Goal: Information Seeking & Learning: Learn about a topic

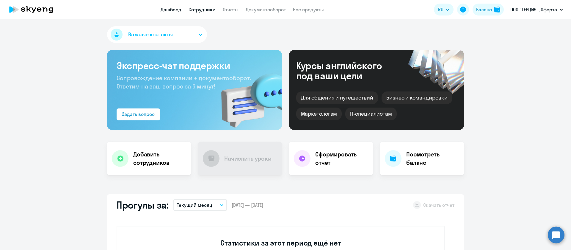
click at [194, 12] on link "Сотрудники" at bounding box center [202, 10] width 27 height 6
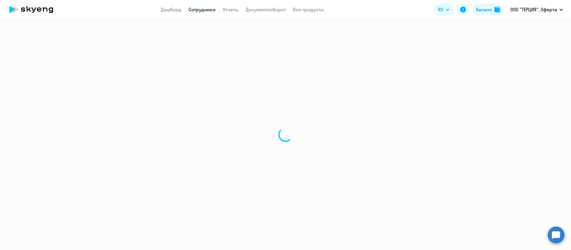
select select "30"
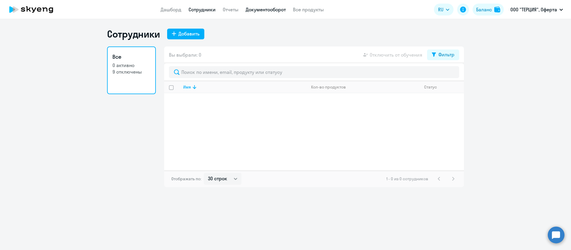
click at [260, 10] on link "Документооборот" at bounding box center [266, 10] width 40 height 6
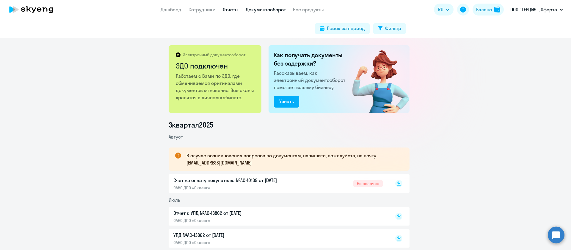
click at [230, 9] on link "Отчеты" at bounding box center [231, 10] width 16 height 6
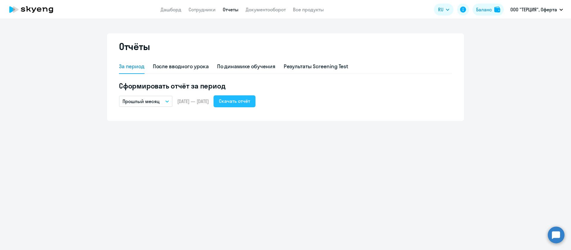
click at [250, 100] on div "Скачать отчёт" at bounding box center [234, 100] width 31 height 7
click at [198, 12] on link "Сотрудники" at bounding box center [202, 10] width 27 height 6
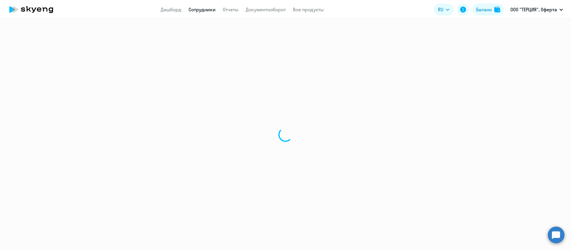
select select "30"
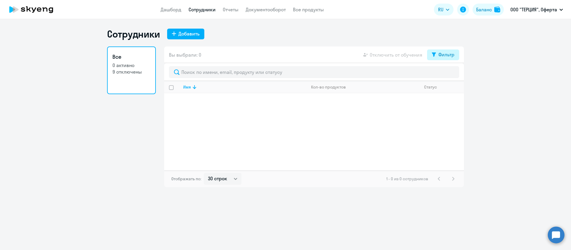
click at [443, 53] on div "Фильтр" at bounding box center [446, 54] width 16 height 7
click at [450, 74] on span at bounding box center [449, 74] width 10 height 6
click at [444, 74] on input "checkbox" at bounding box center [444, 74] width 0 height 0
checkbox input "true"
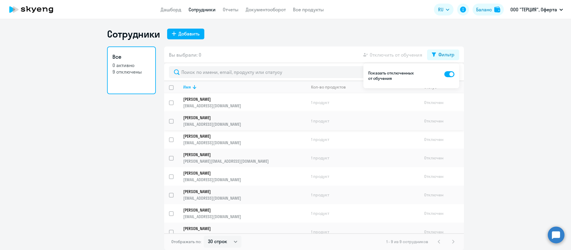
click at [191, 118] on p "Тырин Андрей" at bounding box center [240, 117] width 115 height 5
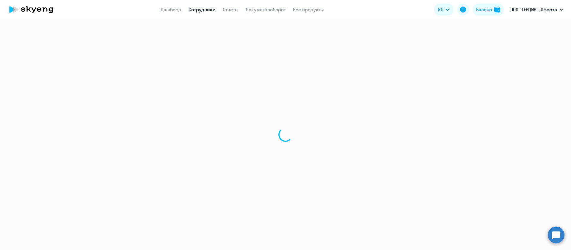
select select "english"
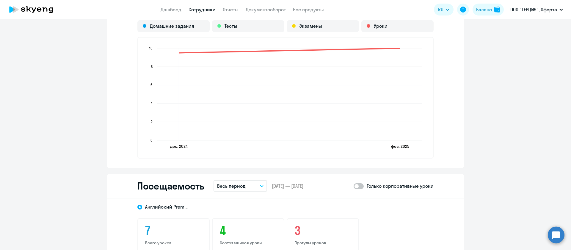
scroll to position [523, 0]
click at [259, 184] on button "Весь период" at bounding box center [241, 185] width 54 height 11
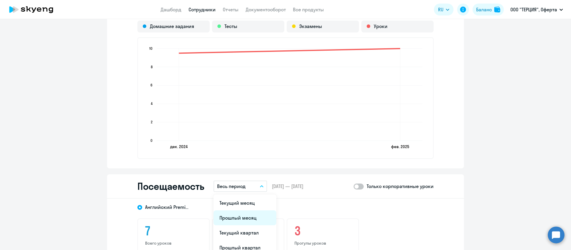
click at [245, 219] on li "Прошлый месяц" at bounding box center [245, 217] width 63 height 15
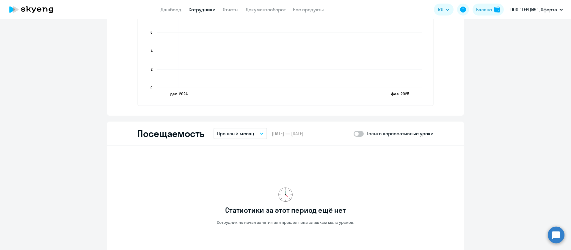
scroll to position [572, 0]
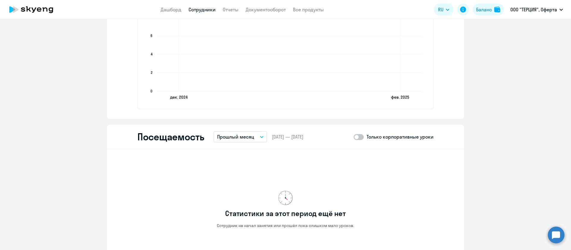
click at [260, 136] on icon "button" at bounding box center [262, 137] width 4 height 2
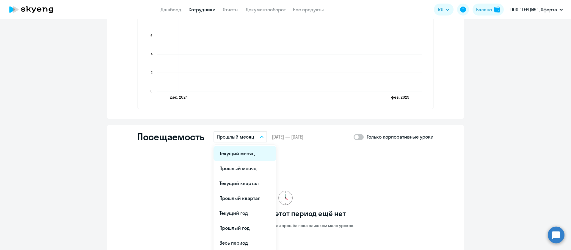
scroll to position [617, 0]
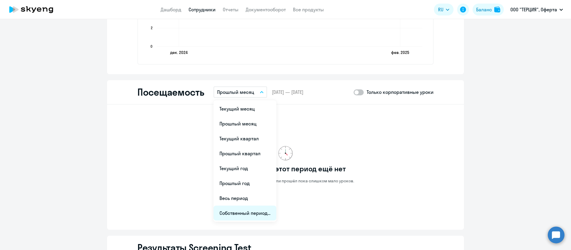
click at [239, 213] on li "Собственный период..." at bounding box center [245, 212] width 63 height 15
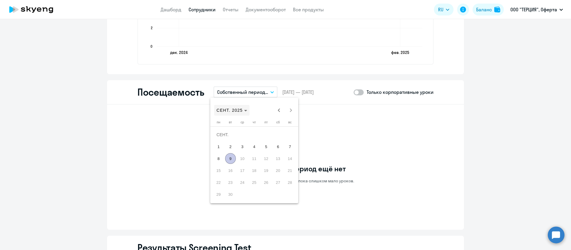
click at [246, 110] on polygon "Choose month and year" at bounding box center [245, 110] width 3 height 1
click at [235, 108] on span "2002 – 2025" at bounding box center [235, 110] width 36 height 5
click at [280, 110] on span "Previous month" at bounding box center [279, 110] width 12 height 12
click at [280, 111] on span "Previous month" at bounding box center [279, 110] width 12 height 12
click at [230, 144] on span "1" at bounding box center [230, 146] width 11 height 11
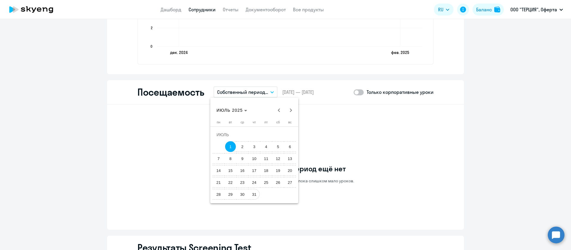
click at [253, 192] on span "31" at bounding box center [254, 194] width 11 height 11
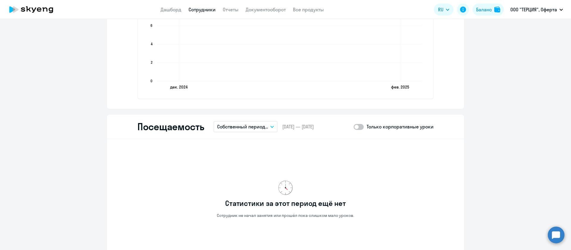
scroll to position [572, 0]
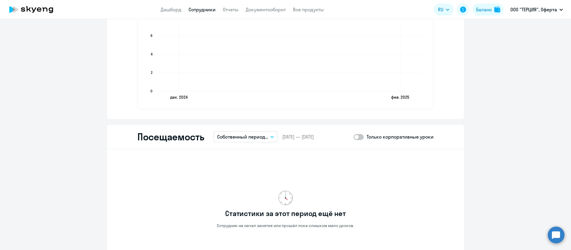
click at [354, 136] on span at bounding box center [359, 137] width 10 height 6
click at [354, 137] on input "checkbox" at bounding box center [353, 137] width 0 height 0
click at [356, 136] on span at bounding box center [359, 137] width 10 height 6
click at [354, 137] on input "checkbox" at bounding box center [353, 137] width 0 height 0
checkbox input "false"
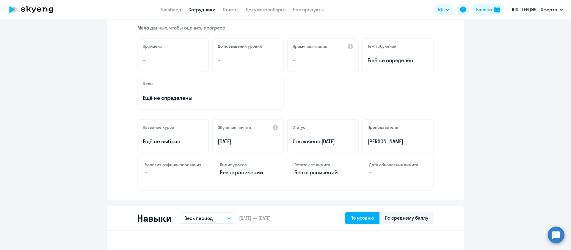
scroll to position [0, 0]
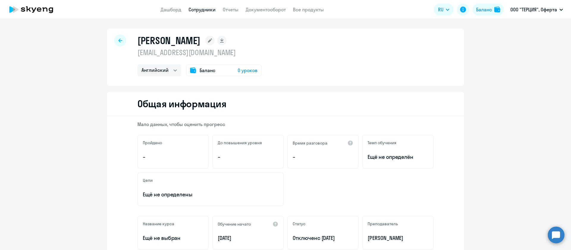
click at [120, 42] on div at bounding box center [120, 41] width 12 height 12
select select "30"
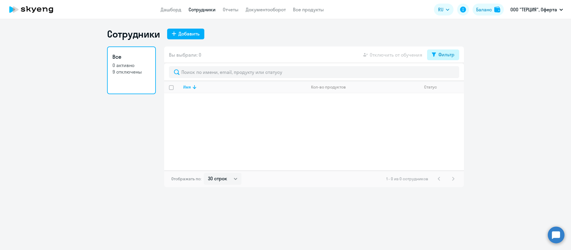
click at [440, 54] on div "Фильтр" at bounding box center [446, 54] width 16 height 7
click at [449, 75] on span at bounding box center [449, 74] width 10 height 6
click at [444, 74] on input "checkbox" at bounding box center [444, 74] width 0 height 0
checkbox input "true"
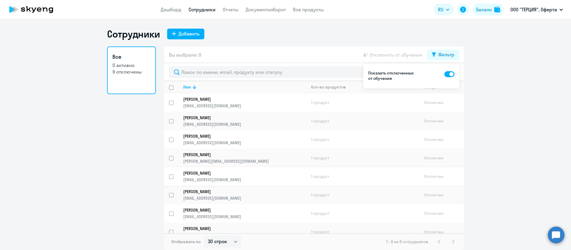
click at [196, 174] on p "Ким Евгения" at bounding box center [240, 172] width 115 height 5
select select "english"
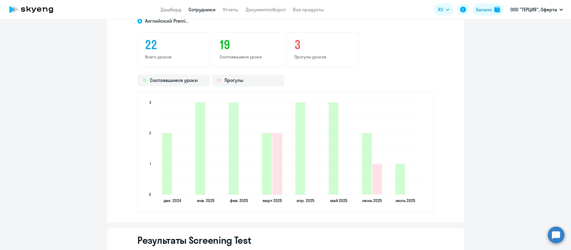
scroll to position [714, 0]
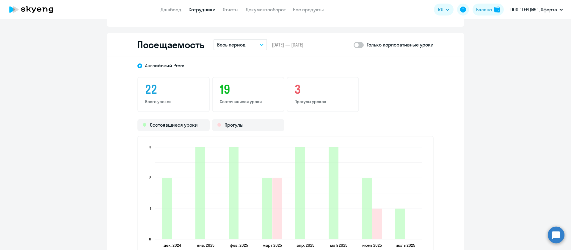
click at [259, 43] on button "Весь период" at bounding box center [241, 44] width 54 height 11
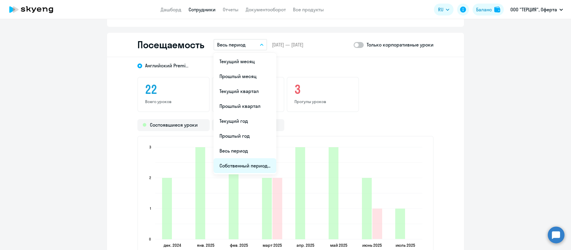
click at [234, 163] on li "Собственный период..." at bounding box center [245, 165] width 63 height 15
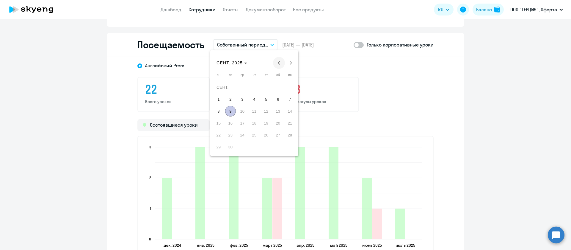
click at [277, 61] on span "Previous month" at bounding box center [279, 63] width 12 height 12
click at [278, 62] on span "Previous month" at bounding box center [279, 63] width 12 height 12
click at [231, 98] on span "1" at bounding box center [230, 99] width 11 height 11
click at [253, 146] on span "31" at bounding box center [254, 146] width 11 height 11
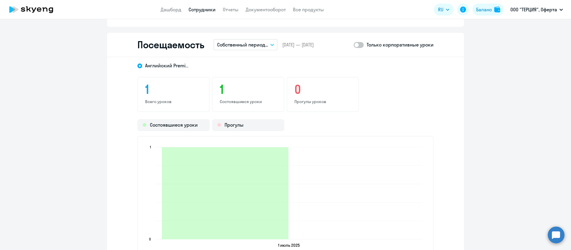
click at [355, 46] on span at bounding box center [359, 45] width 10 height 6
click at [354, 45] on input "checkbox" at bounding box center [353, 45] width 0 height 0
checkbox input "true"
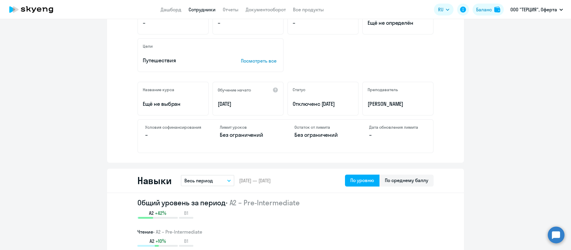
scroll to position [0, 0]
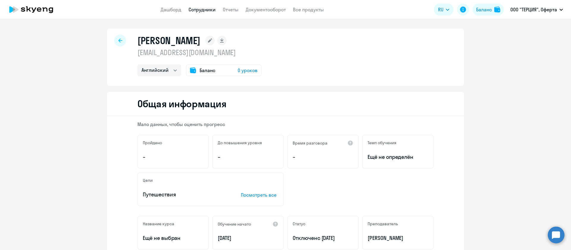
click at [118, 42] on icon at bounding box center [120, 40] width 4 height 4
select select "30"
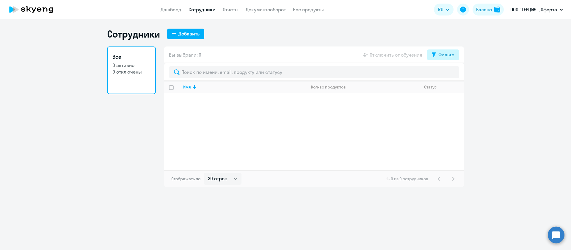
click at [444, 56] on div "Фильтр" at bounding box center [446, 54] width 16 height 7
click at [443, 71] on div "Показать отключенных от обучения" at bounding box center [411, 75] width 86 height 11
click at [447, 76] on span at bounding box center [449, 74] width 10 height 6
click at [444, 74] on input "checkbox" at bounding box center [444, 74] width 0 height 0
checkbox input "true"
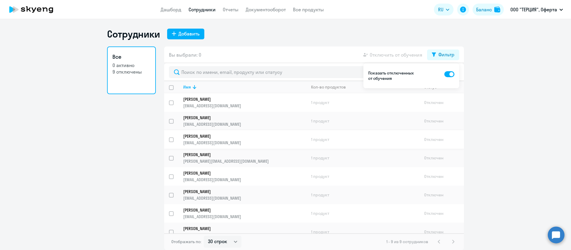
click at [208, 138] on p "Мамедова Валерия" at bounding box center [240, 135] width 115 height 5
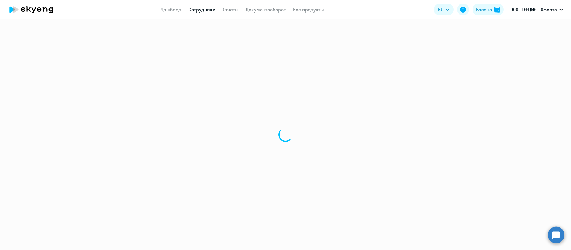
select select "english"
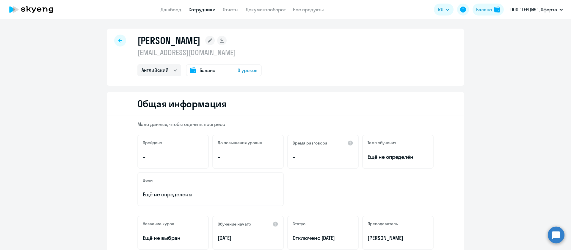
click at [124, 42] on div "Мамедова Валерия valeriyamv@outlook.com Английский Баланс 0 уроков" at bounding box center [285, 57] width 357 height 57
click at [118, 41] on icon at bounding box center [120, 40] width 4 height 4
select select "30"
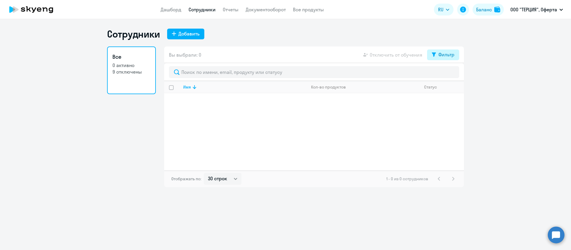
click at [439, 57] on div "Фильтр" at bounding box center [446, 54] width 16 height 7
click at [449, 71] on span at bounding box center [449, 74] width 10 height 6
click at [444, 74] on input "checkbox" at bounding box center [444, 74] width 0 height 0
checkbox input "true"
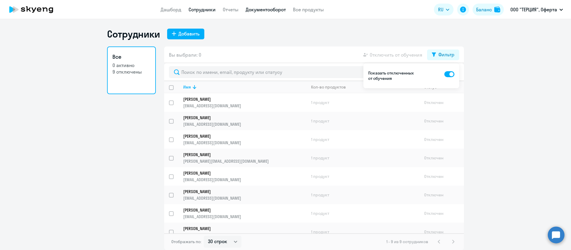
click at [278, 8] on link "Документооборот" at bounding box center [266, 10] width 40 height 6
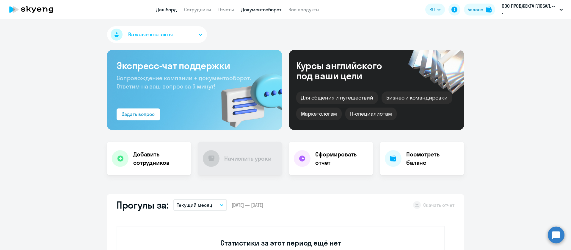
click at [262, 7] on link "Документооборот" at bounding box center [261, 10] width 40 height 6
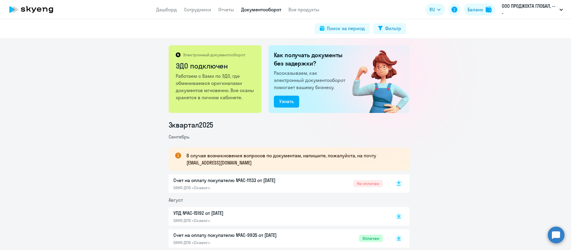
click at [396, 180] on rect at bounding box center [398, 183] width 7 height 7
click at [204, 10] on link "Сотрудники" at bounding box center [197, 10] width 27 height 6
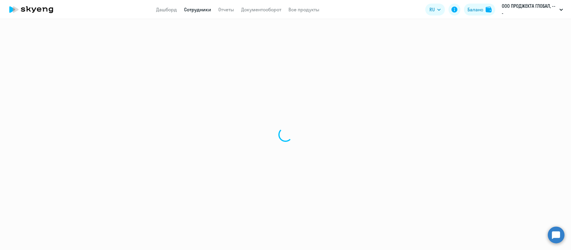
select select "30"
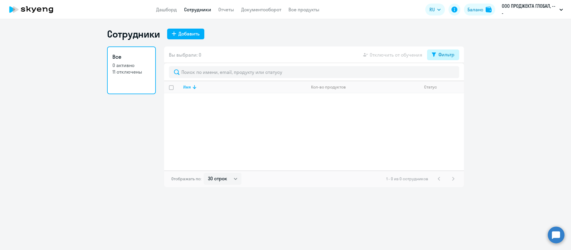
click at [441, 55] on div "Фильтр" at bounding box center [446, 54] width 16 height 7
click at [348, 37] on div "Сотрудники Добавить" at bounding box center [285, 34] width 357 height 12
drag, startPoint x: 427, startPoint y: 42, endPoint x: 356, endPoint y: 29, distance: 72.4
click at [427, 42] on div "Сотрудники Добавить Все 0 активно 11 отключены Вы выбрали: 0 Отключить от обуче…" at bounding box center [285, 107] width 357 height 159
click at [225, 8] on link "Отчеты" at bounding box center [226, 10] width 16 height 6
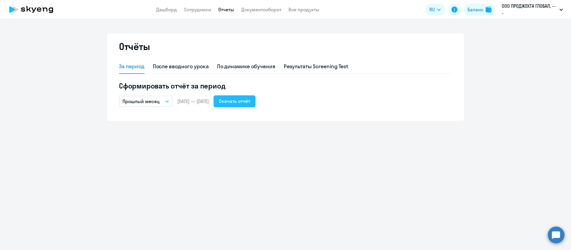
click at [250, 101] on div "Скачать отчёт" at bounding box center [234, 100] width 31 height 7
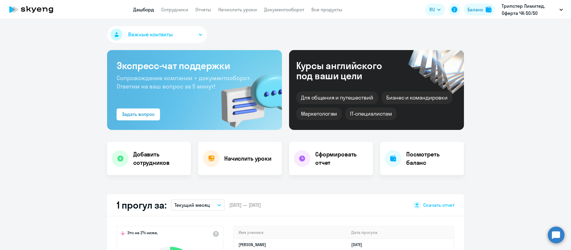
select select "30"
click at [180, 9] on link "Сотрудники" at bounding box center [174, 10] width 27 height 6
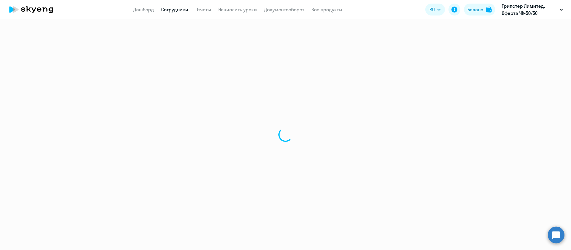
select select "30"
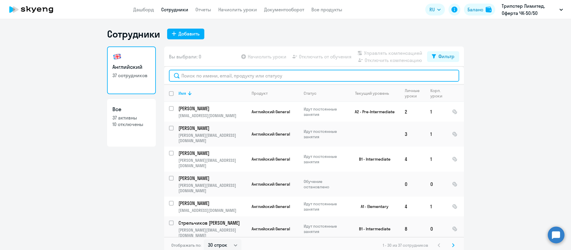
click at [195, 79] on input "text" at bounding box center [314, 76] width 290 height 12
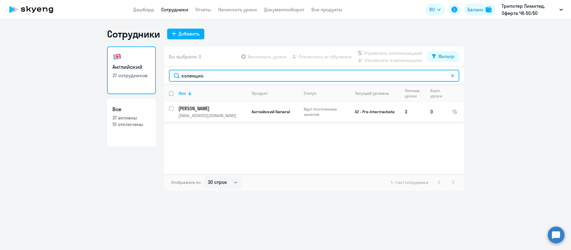
type input "коленцио"
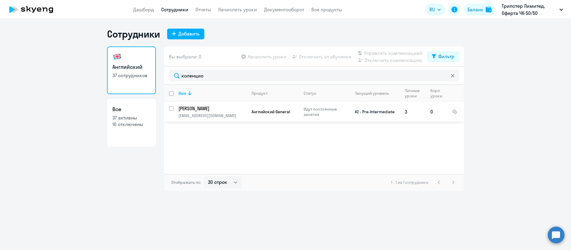
click at [216, 110] on p "Коленционок Анжела" at bounding box center [211, 108] width 67 height 7
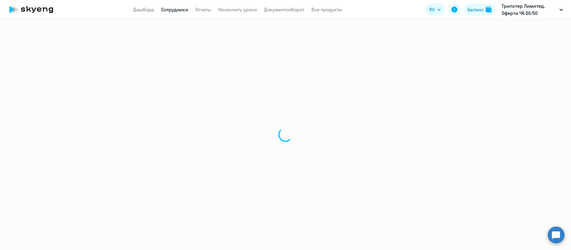
select select "english"
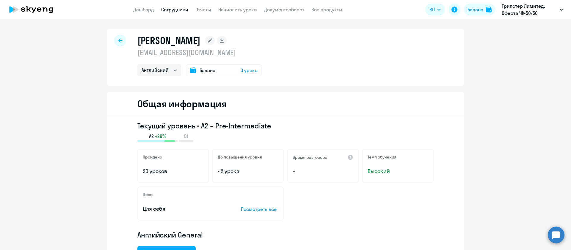
click at [118, 38] on icon at bounding box center [120, 40] width 4 height 4
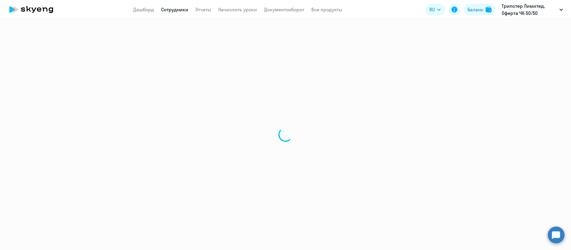
select select "30"
